Goal: Information Seeking & Learning: Check status

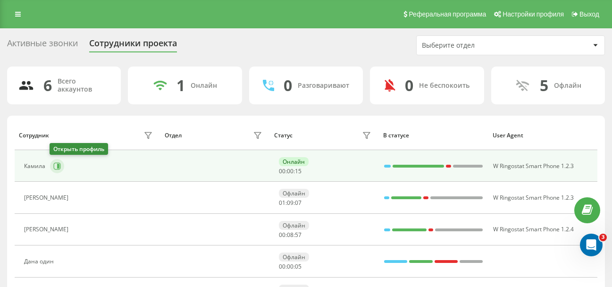
click at [58, 165] on icon at bounding box center [58, 166] width 2 height 5
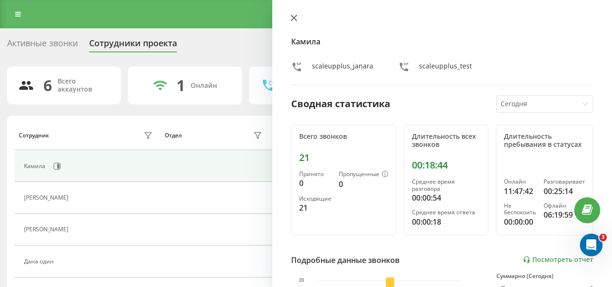
click at [291, 17] on icon at bounding box center [293, 18] width 7 height 7
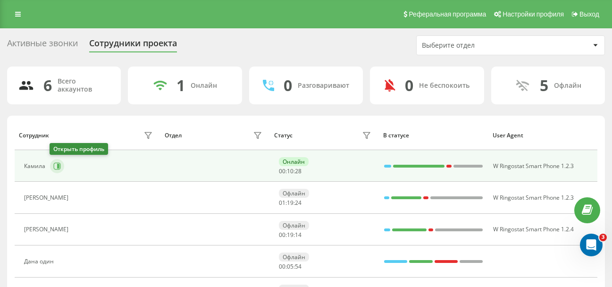
click at [55, 165] on icon at bounding box center [57, 166] width 8 height 8
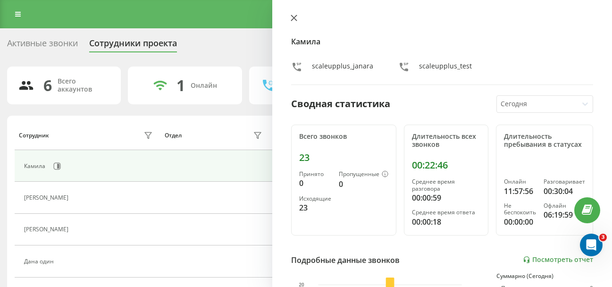
click at [293, 19] on icon at bounding box center [293, 18] width 7 height 7
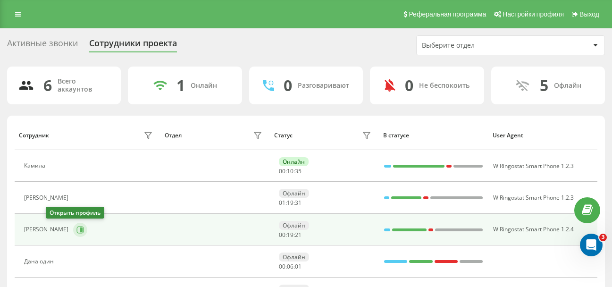
click at [76, 233] on icon at bounding box center [80, 230] width 8 height 8
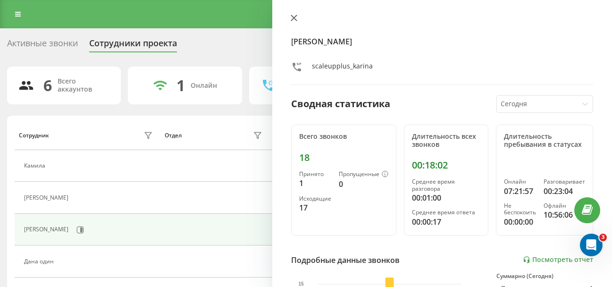
click at [298, 17] on button at bounding box center [294, 18] width 12 height 9
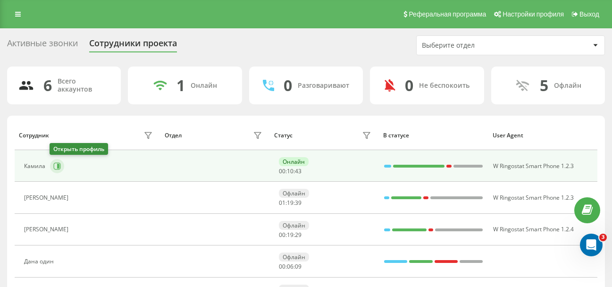
click at [54, 165] on icon at bounding box center [57, 165] width 7 height 7
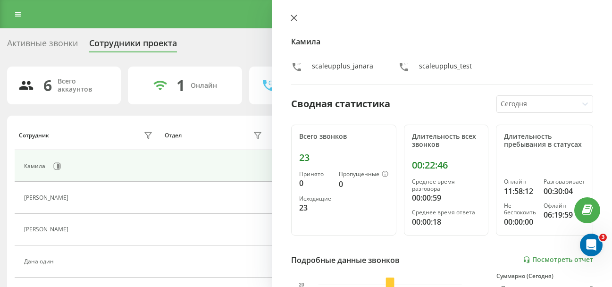
click at [295, 19] on icon at bounding box center [294, 18] width 6 height 6
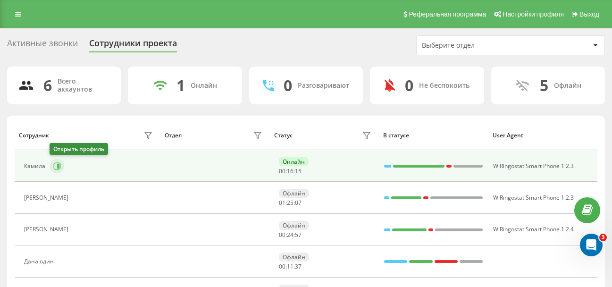
click at [56, 166] on icon at bounding box center [57, 166] width 8 height 8
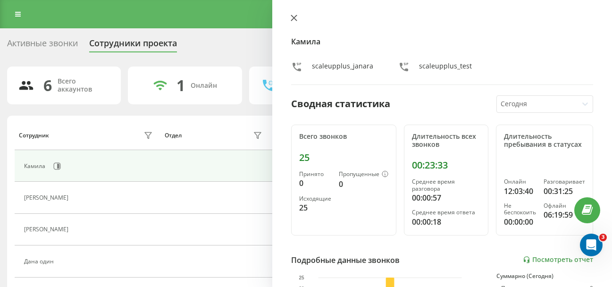
click at [296, 15] on icon at bounding box center [294, 18] width 6 height 6
click at [292, 16] on icon at bounding box center [294, 18] width 6 height 6
click at [295, 21] on icon at bounding box center [293, 18] width 7 height 7
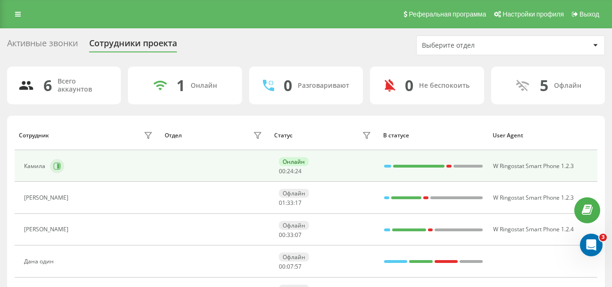
click at [55, 166] on icon at bounding box center [57, 166] width 8 height 8
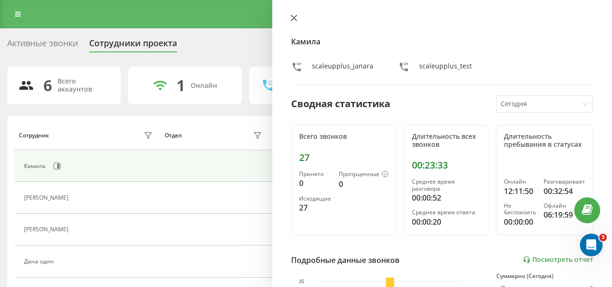
click at [294, 17] on icon at bounding box center [293, 18] width 7 height 7
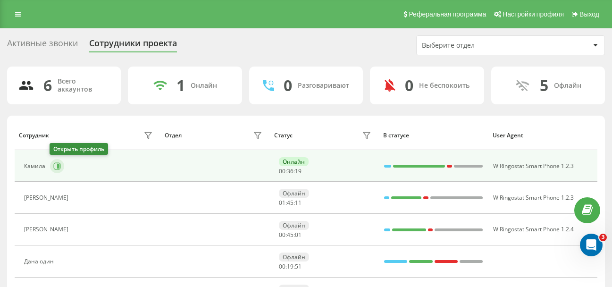
click at [59, 166] on icon at bounding box center [58, 166] width 2 height 5
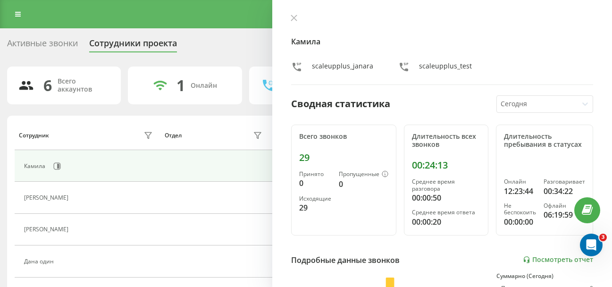
click at [295, 14] on div "[PERSON_NAME] scaleupplus_janara scaleupplus_test Сводная статистика [DATE] Все…" at bounding box center [442, 143] width 340 height 287
click at [294, 22] on button at bounding box center [294, 18] width 12 height 9
